Goal: Complete application form

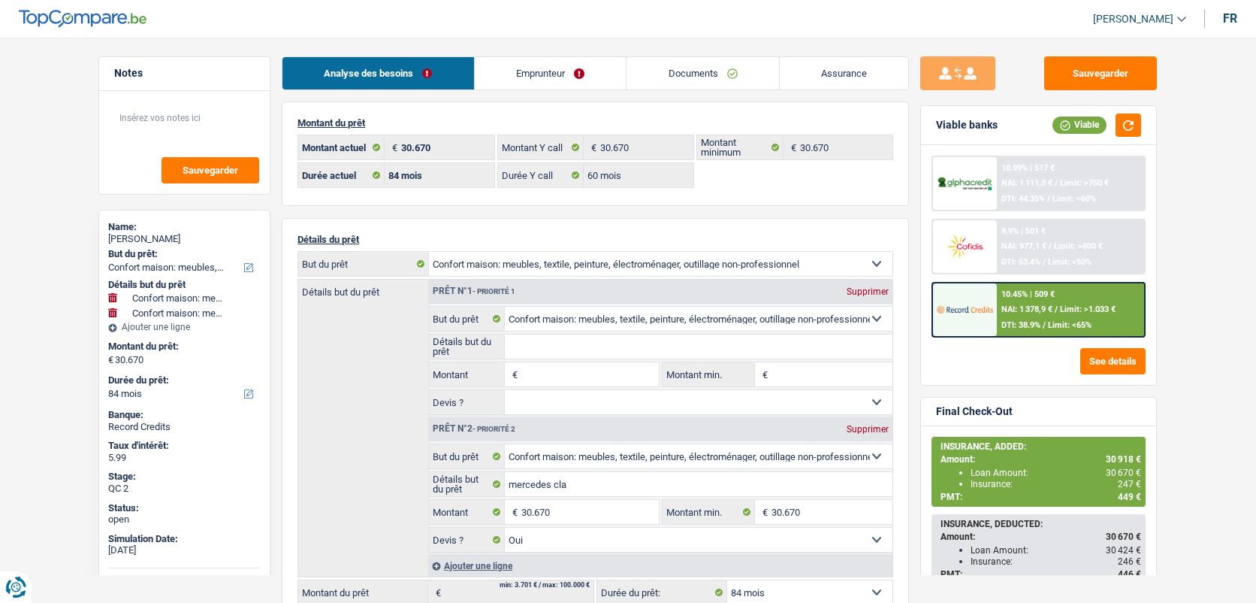
select select "household"
select select "84"
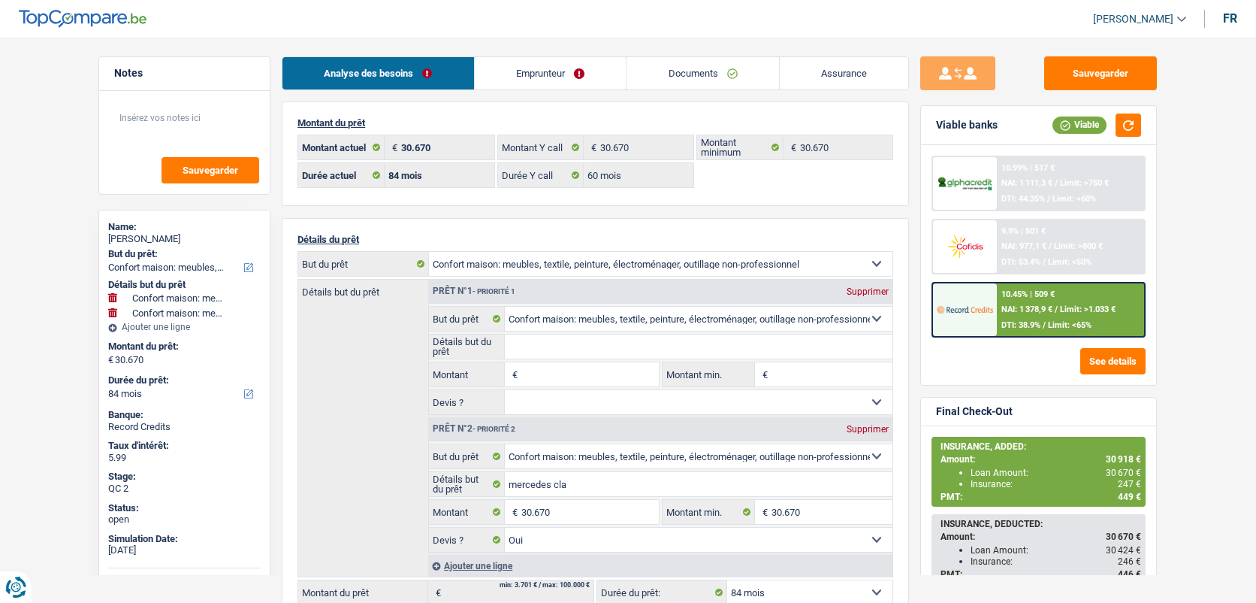
select select "60"
select select "household"
select select "yes"
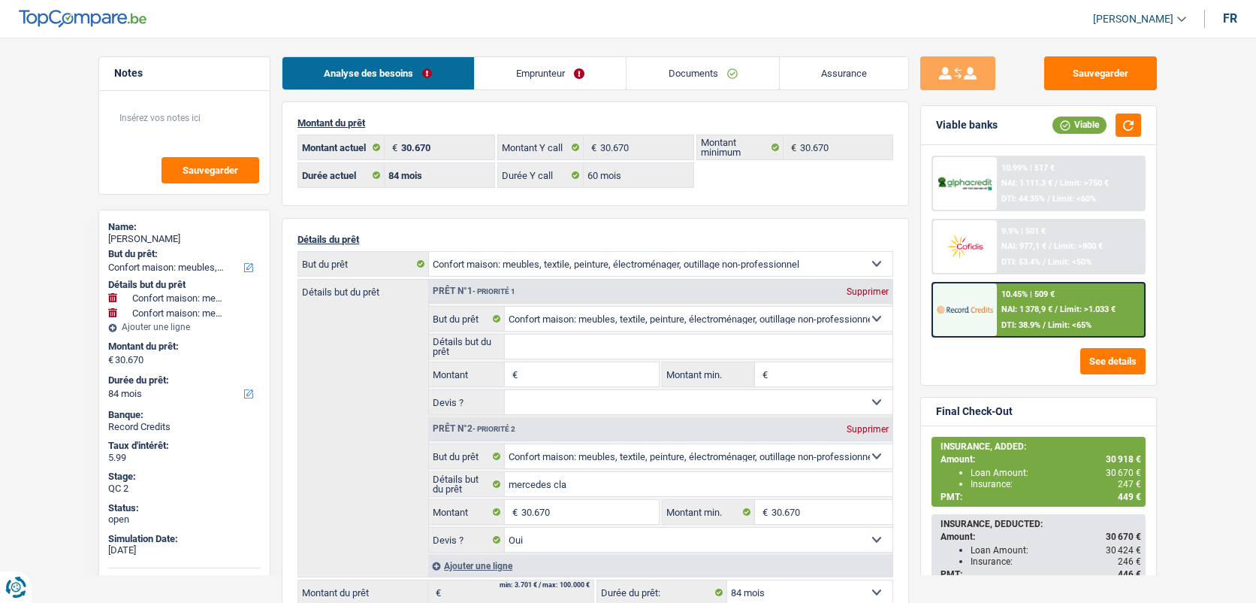
select select "84"
click at [693, 74] on link "Documents" at bounding box center [703, 73] width 153 height 32
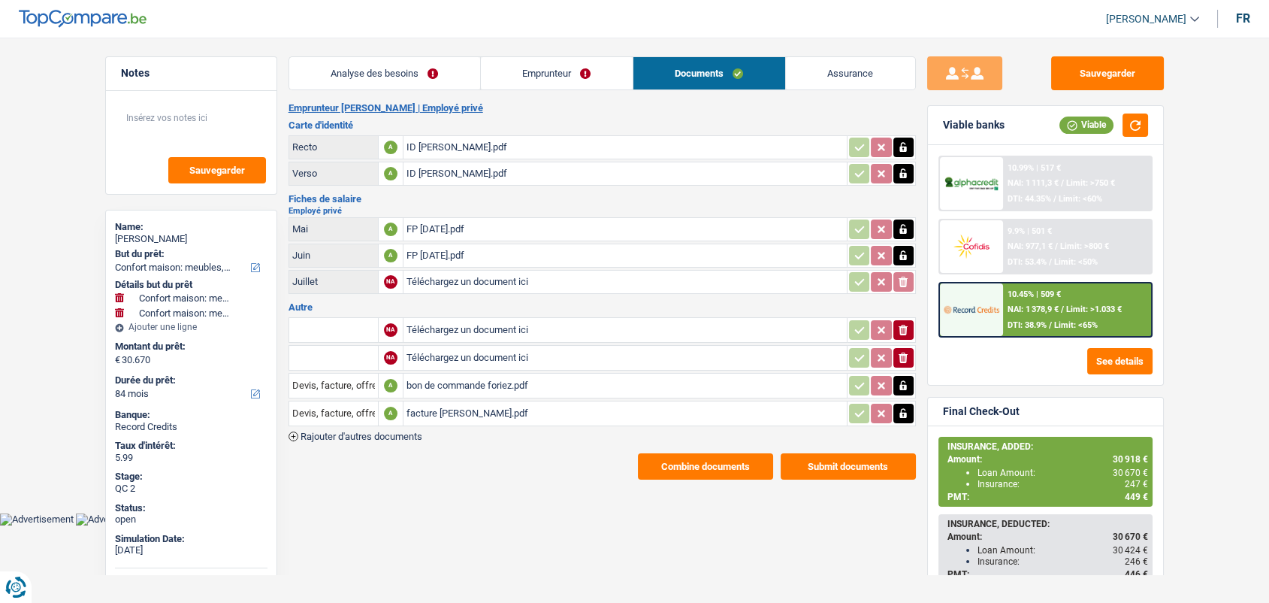
click at [479, 410] on div "facture [PERSON_NAME].pdf" at bounding box center [624, 413] width 437 height 23
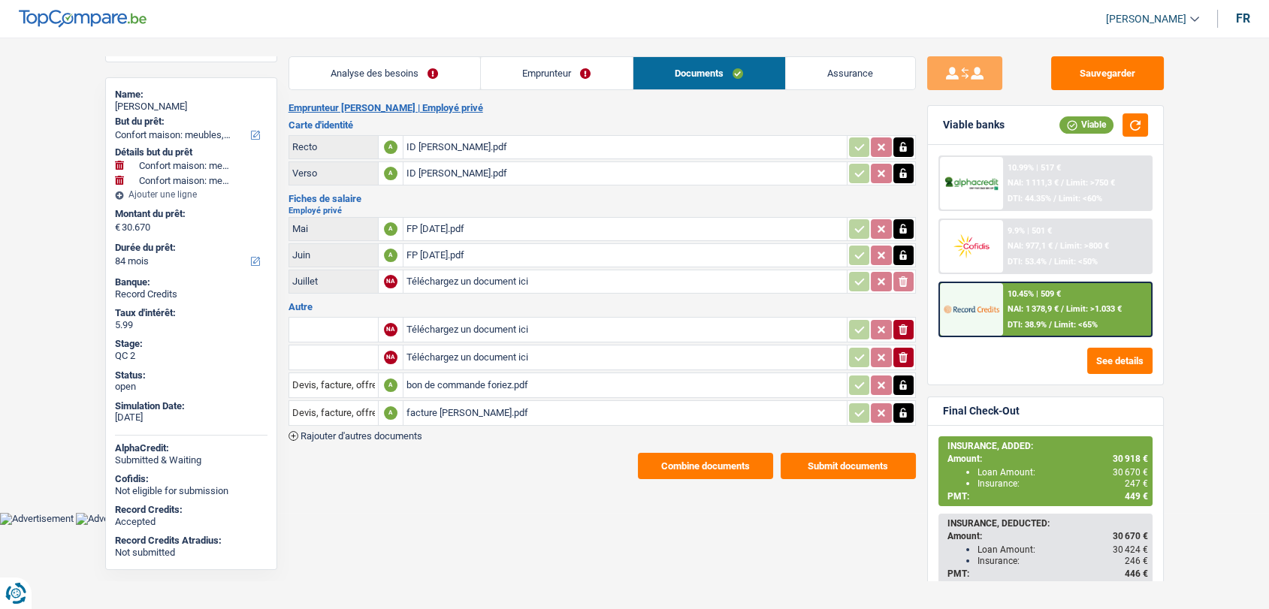
scroll to position [135, 0]
click at [560, 69] on link "Emprunteur" at bounding box center [557, 73] width 152 height 32
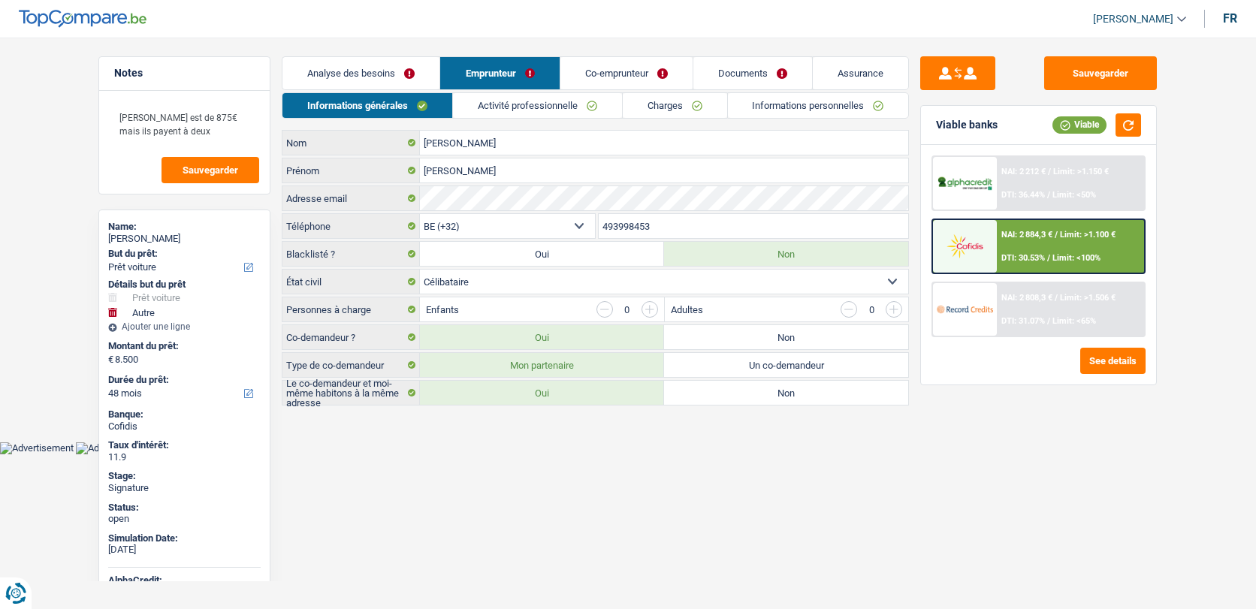
select select "car"
select select "other"
select select "48"
select select "32"
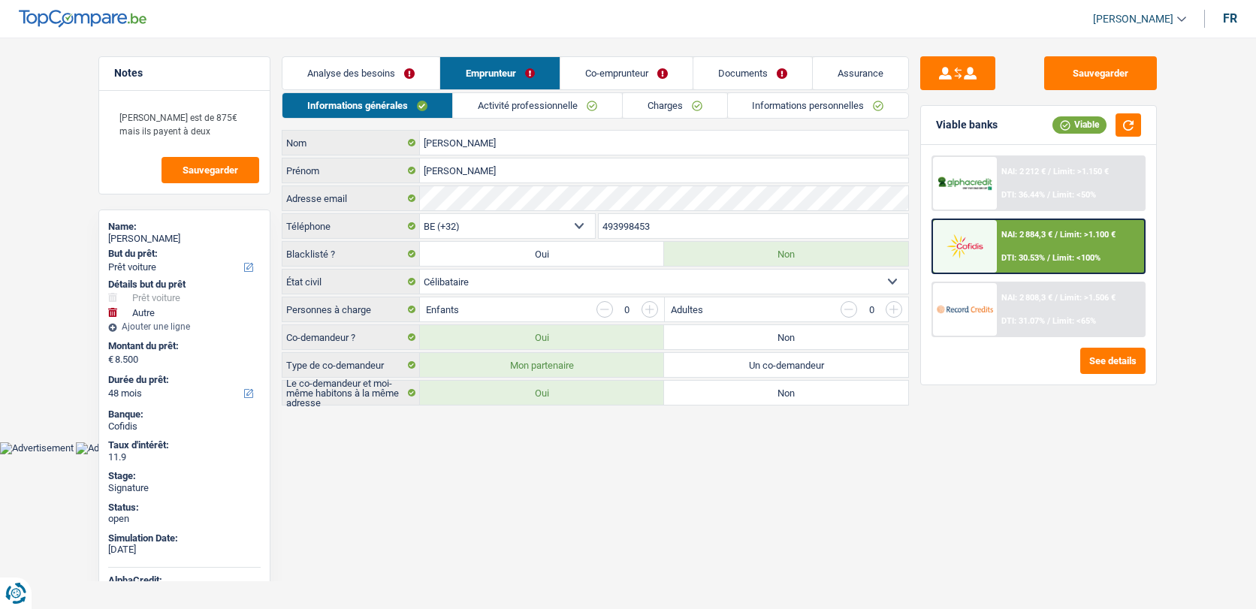
select select "single"
select select "32"
select select "single"
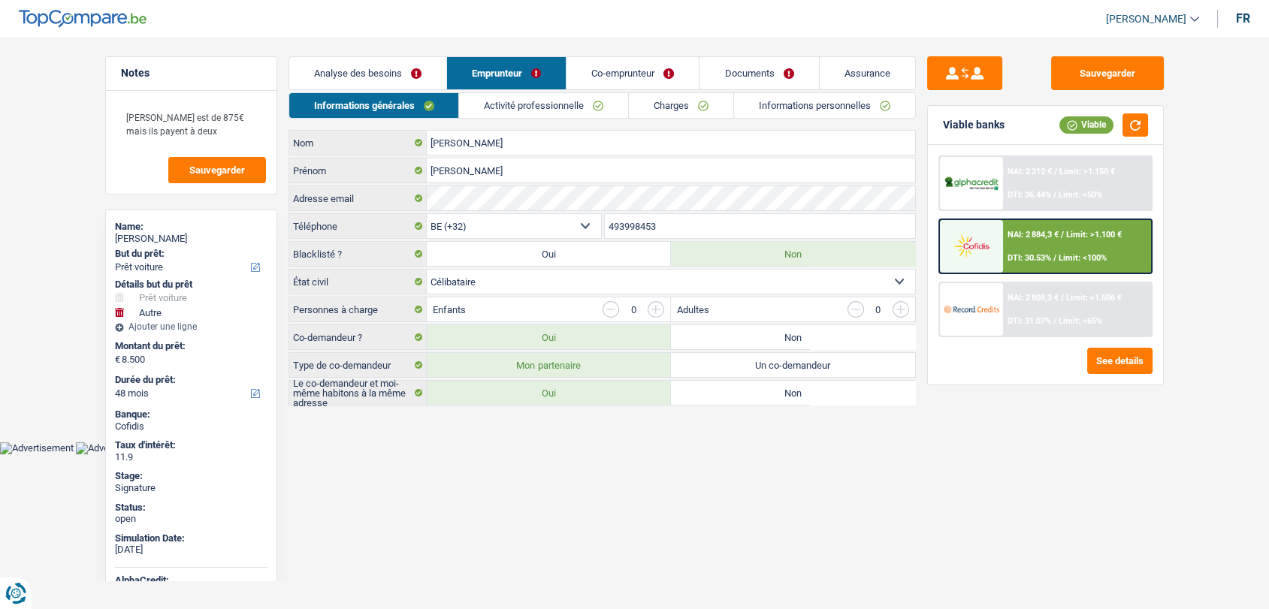
click at [624, 76] on link "Co-emprunteur" at bounding box center [632, 73] width 132 height 32
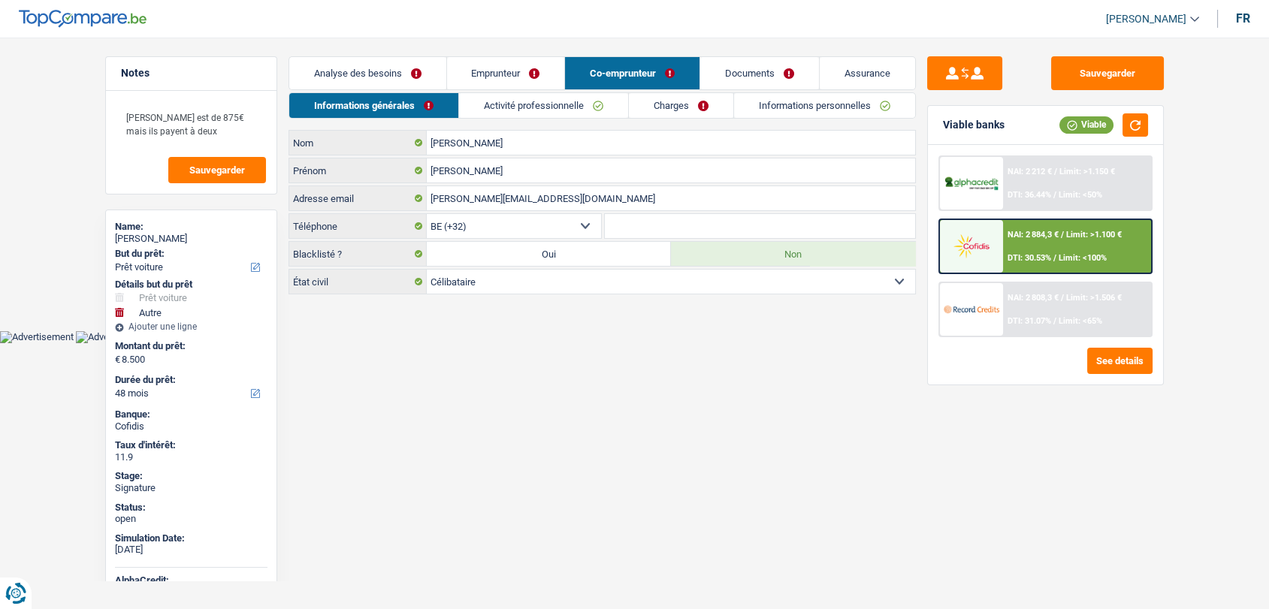
click at [526, 80] on link "Emprunteur" at bounding box center [506, 73] width 118 height 32
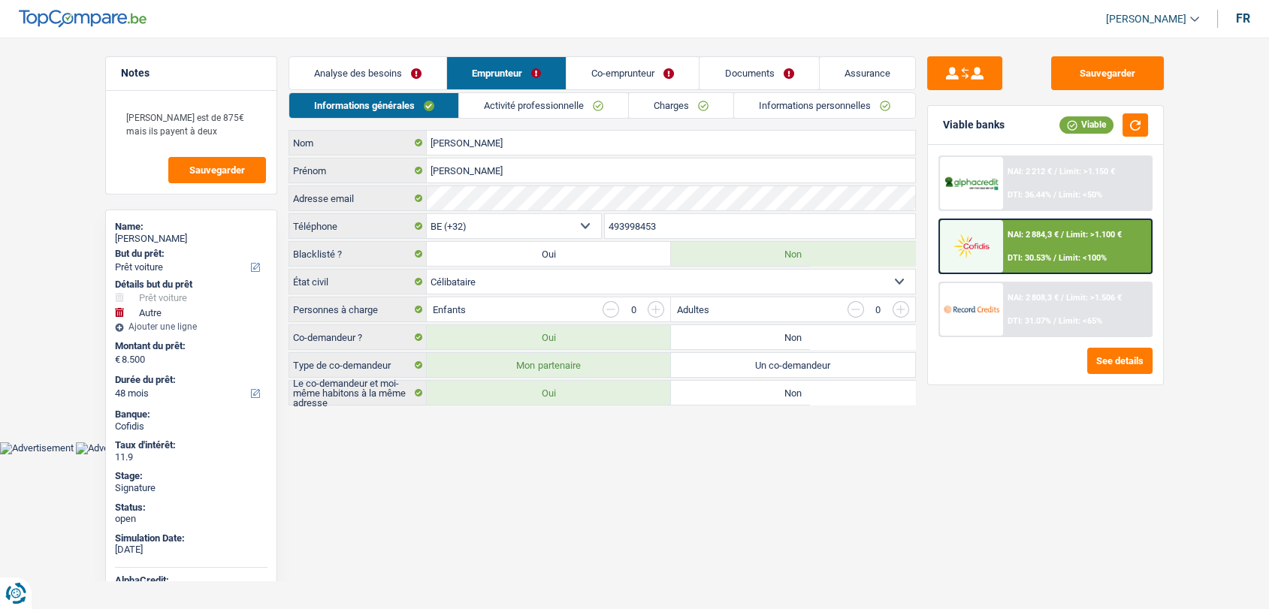
click at [379, 73] on link "Analyse des besoins" at bounding box center [367, 73] width 157 height 32
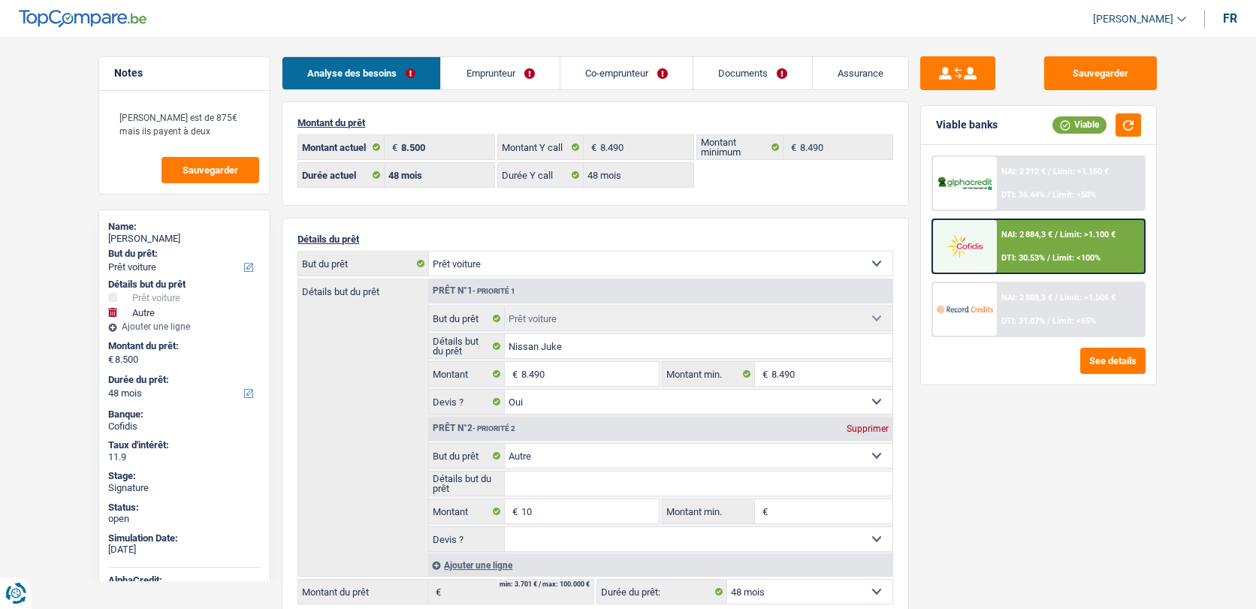
click at [501, 62] on link "Emprunteur" at bounding box center [500, 73] width 118 height 32
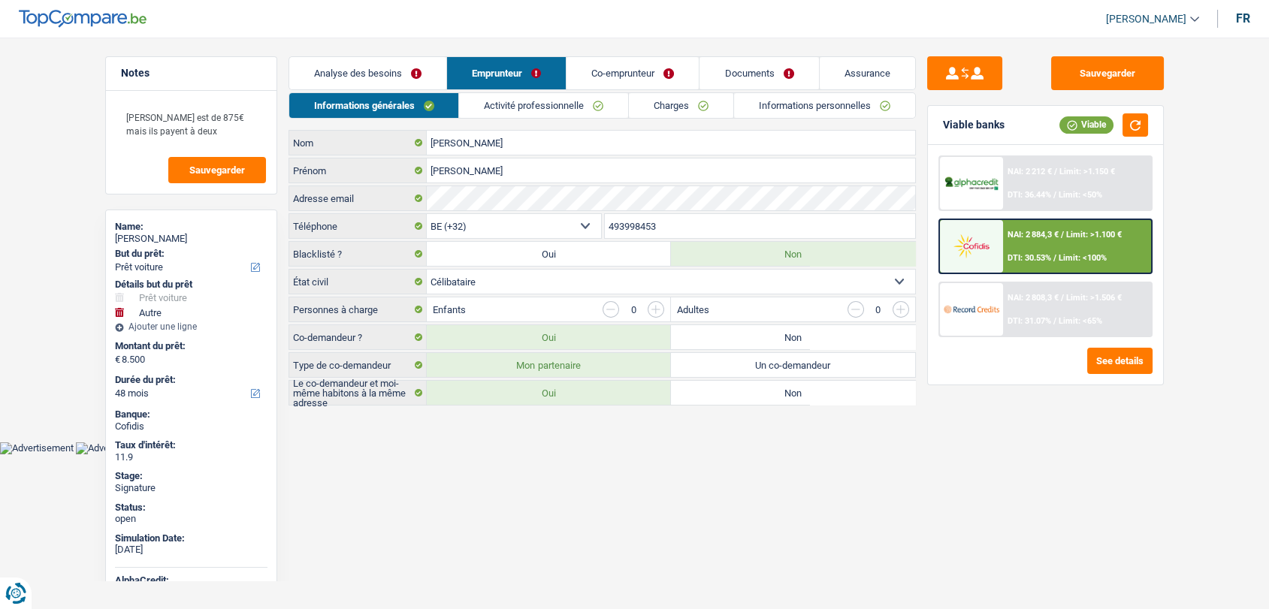
click at [625, 83] on link "Co-emprunteur" at bounding box center [632, 73] width 132 height 32
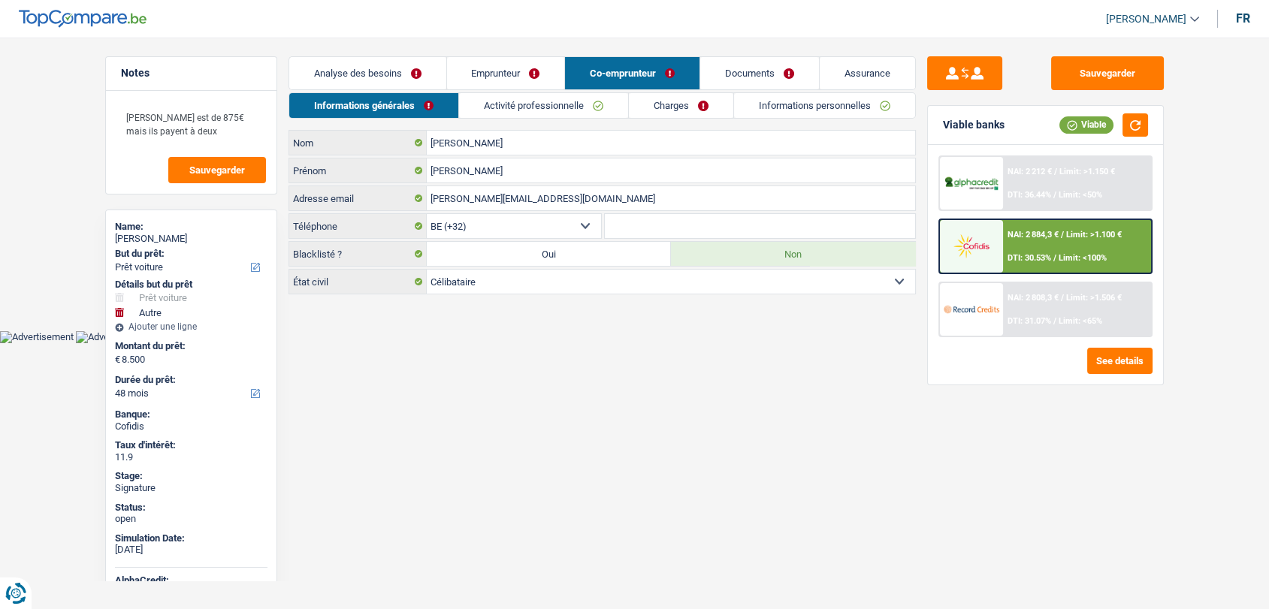
click at [523, 70] on link "Emprunteur" at bounding box center [506, 73] width 118 height 32
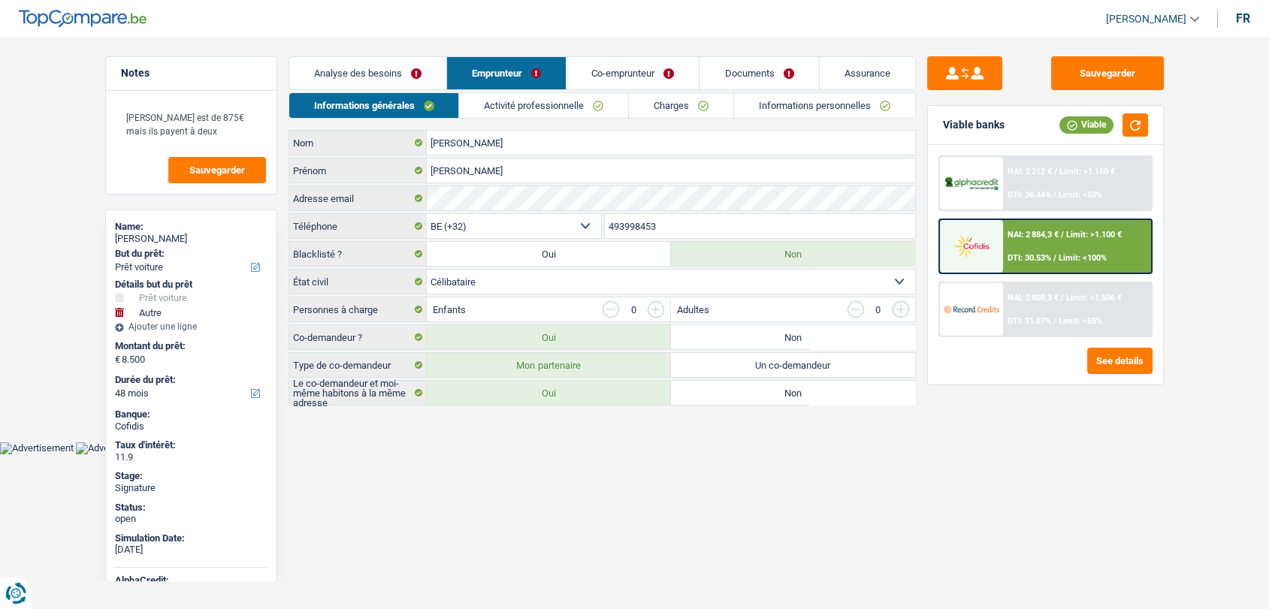
click at [841, 107] on link "Informations personnelles" at bounding box center [824, 105] width 181 height 25
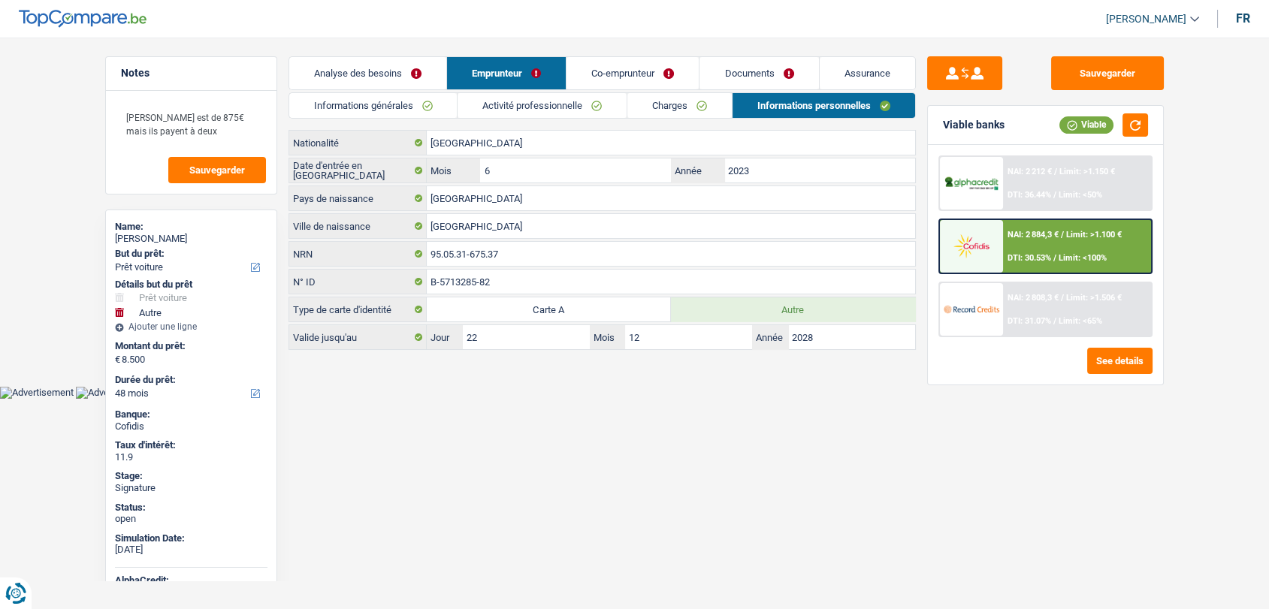
click at [382, 69] on link "Analyse des besoins" at bounding box center [367, 73] width 157 height 32
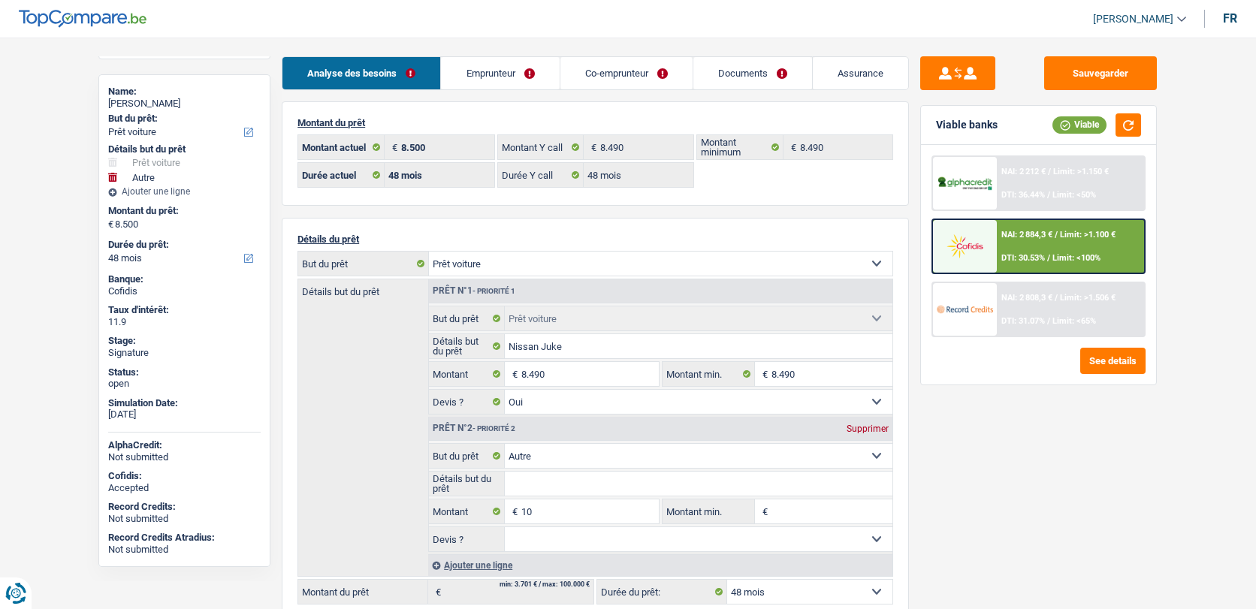
click at [493, 72] on link "Emprunteur" at bounding box center [500, 73] width 118 height 32
